Goal: Check status: Check status

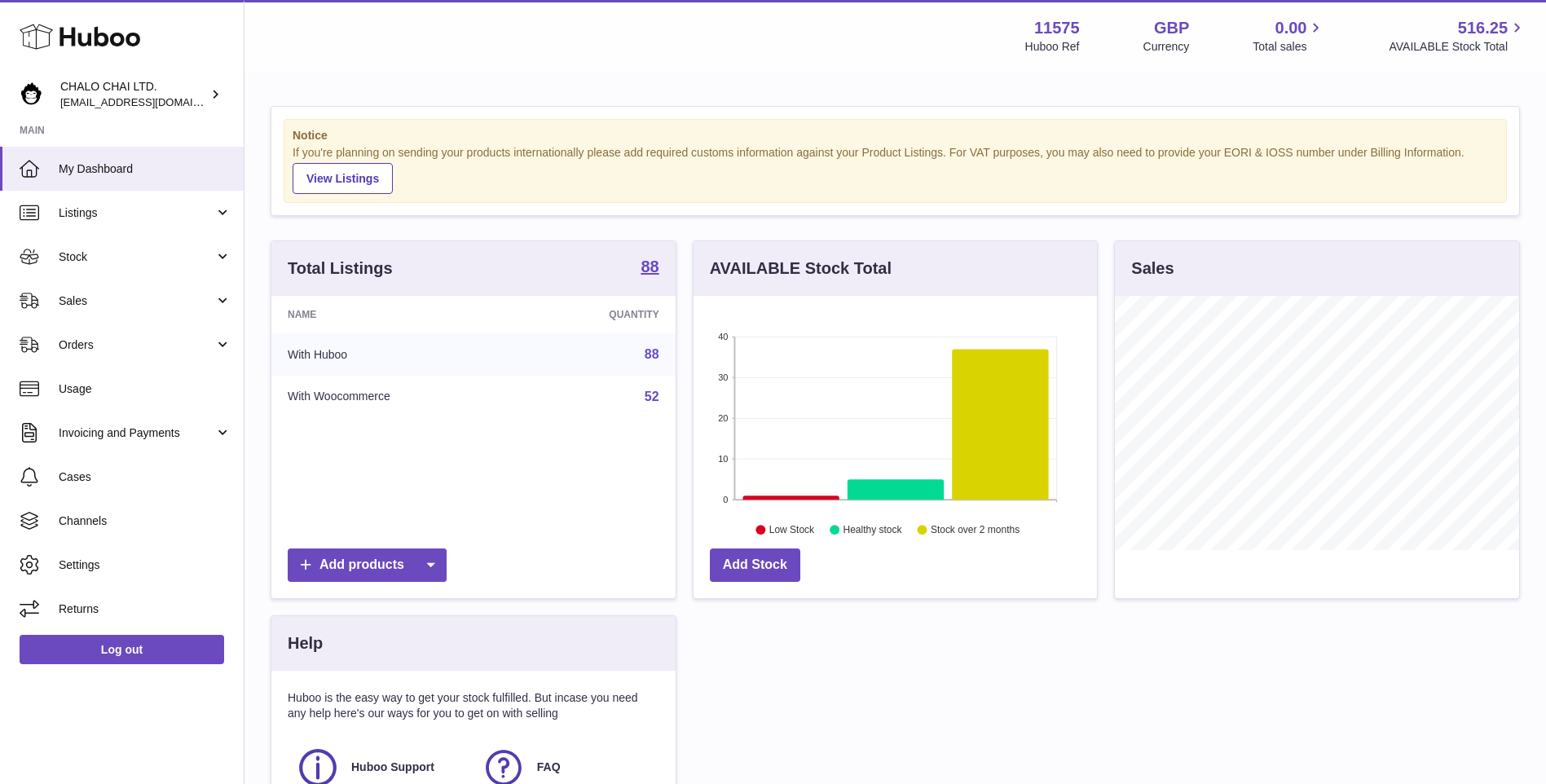
scroll to position [254, 404]
click at [138, 304] on span "Sales" at bounding box center [136, 300] width 156 height 15
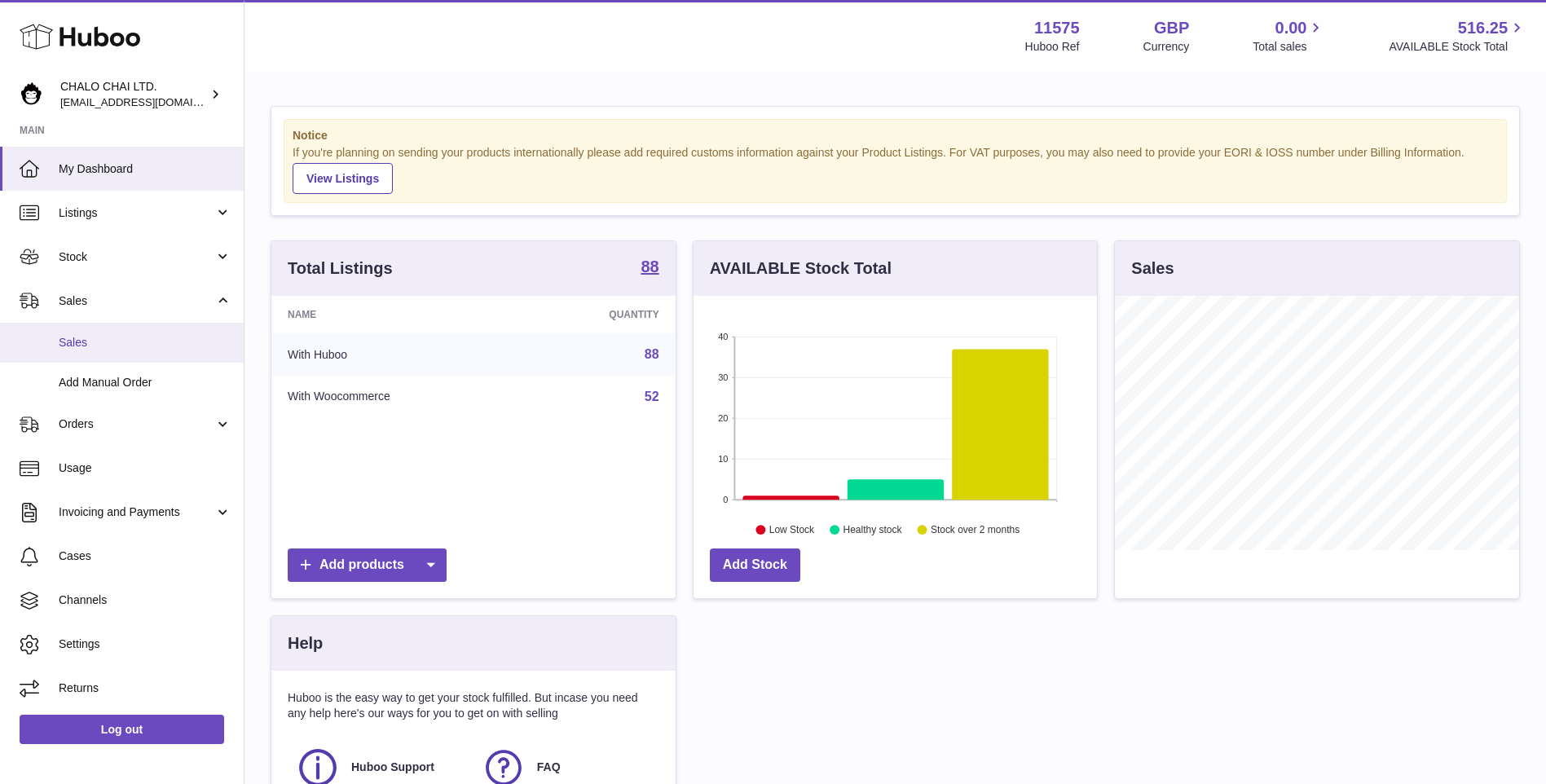
click at [77, 355] on link "Sales" at bounding box center [122, 342] width 244 height 40
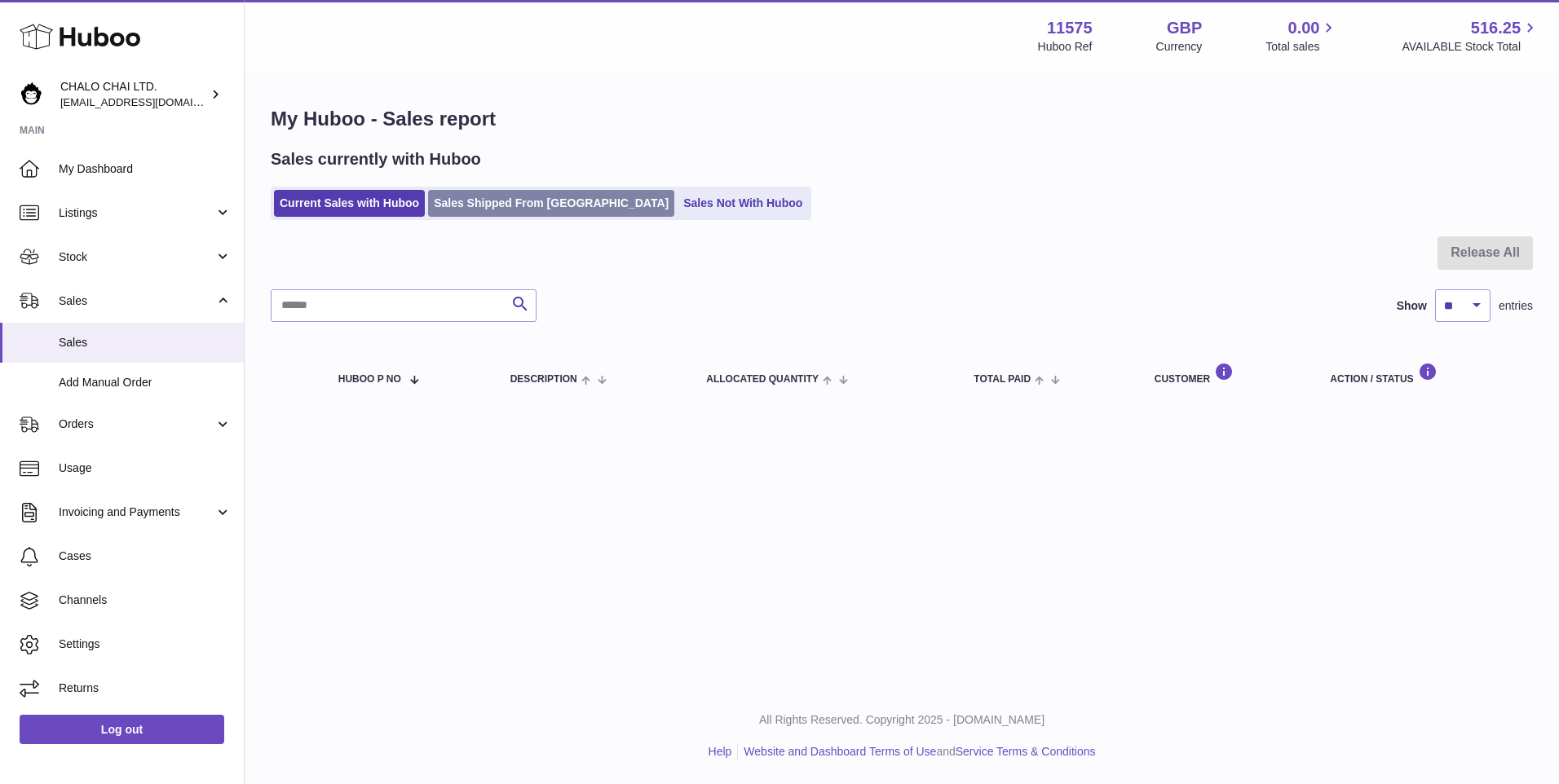
click at [511, 195] on link "Sales Shipped From [GEOGRAPHIC_DATA]" at bounding box center [550, 204] width 246 height 27
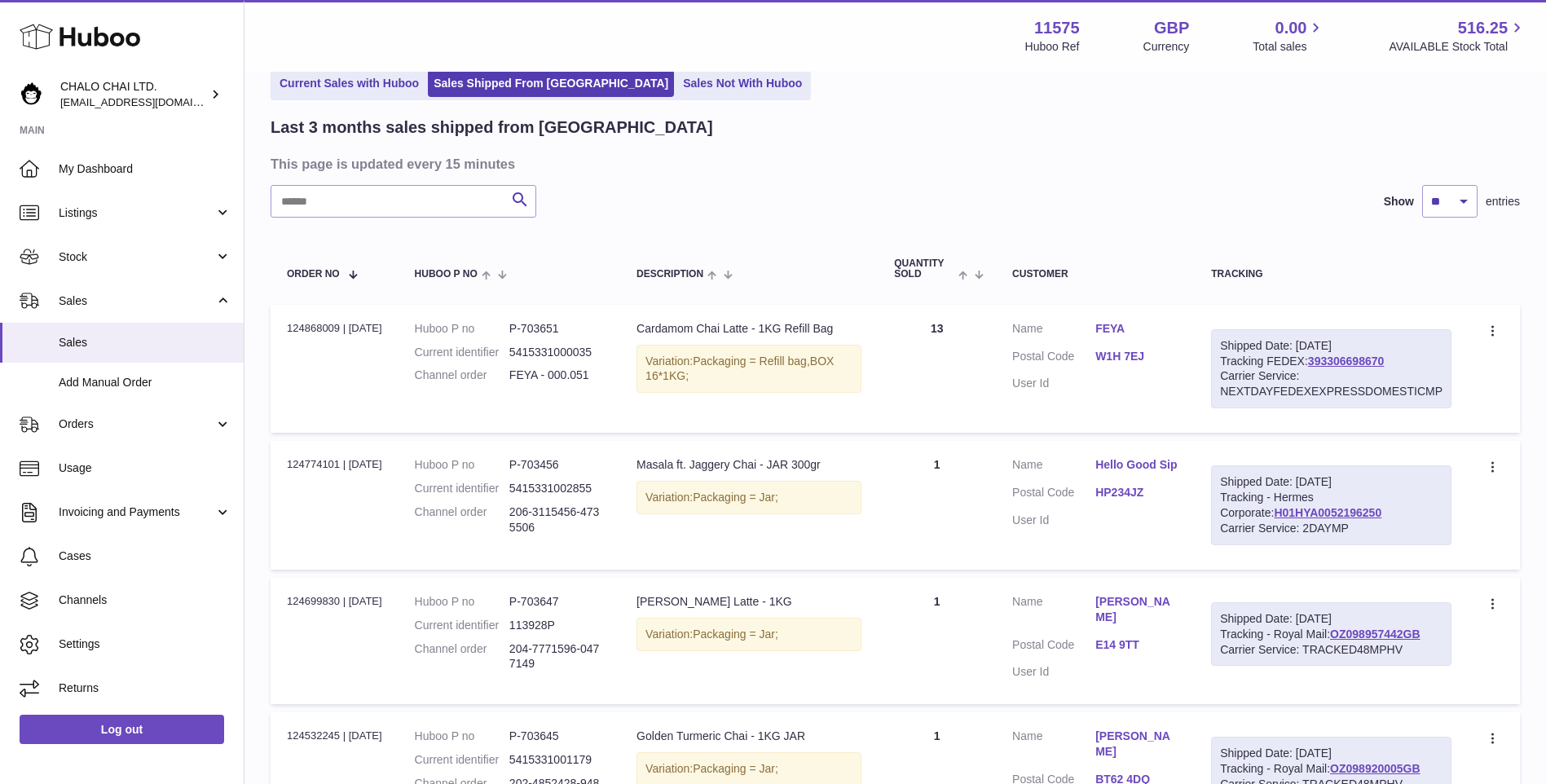
scroll to position [163, 0]
